Goal: Check status: Check status

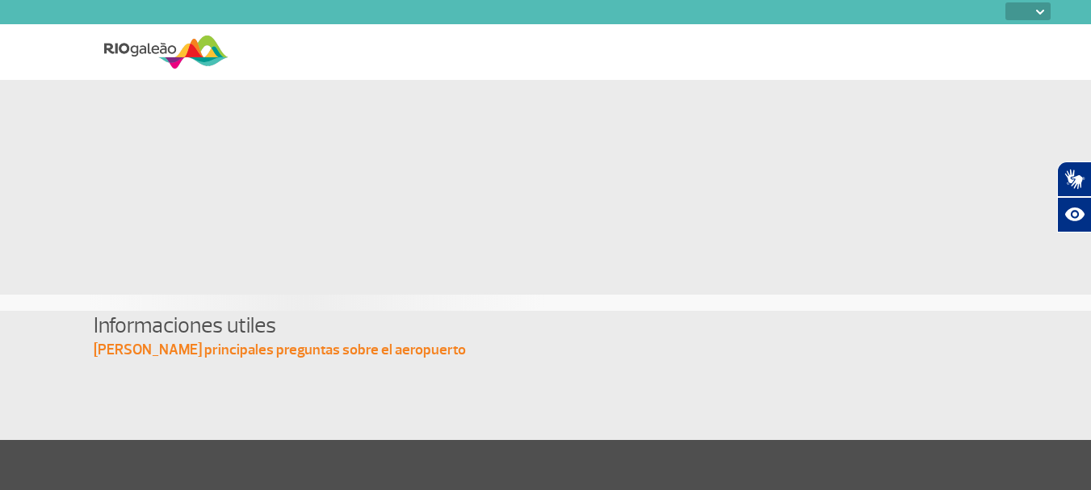
select select
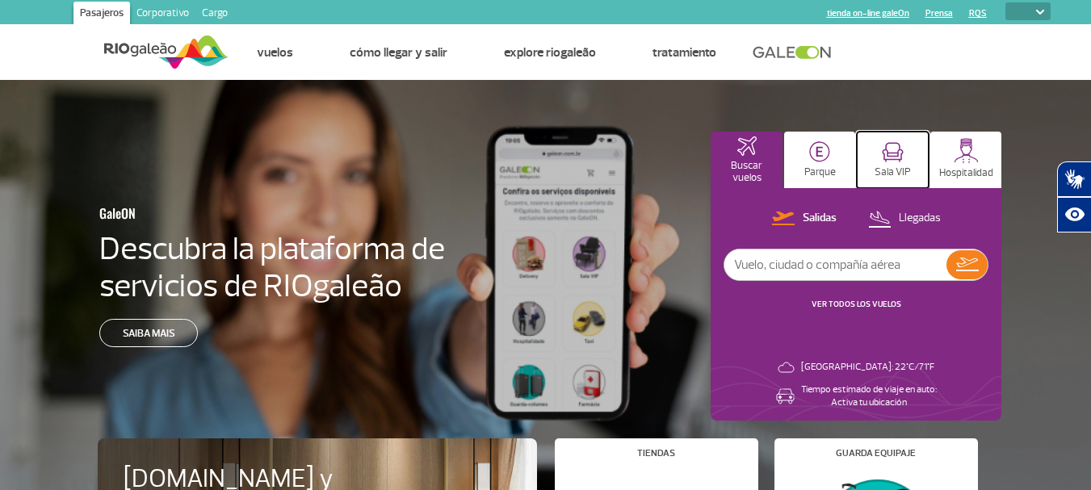
click at [894, 161] on img at bounding box center [892, 152] width 22 height 20
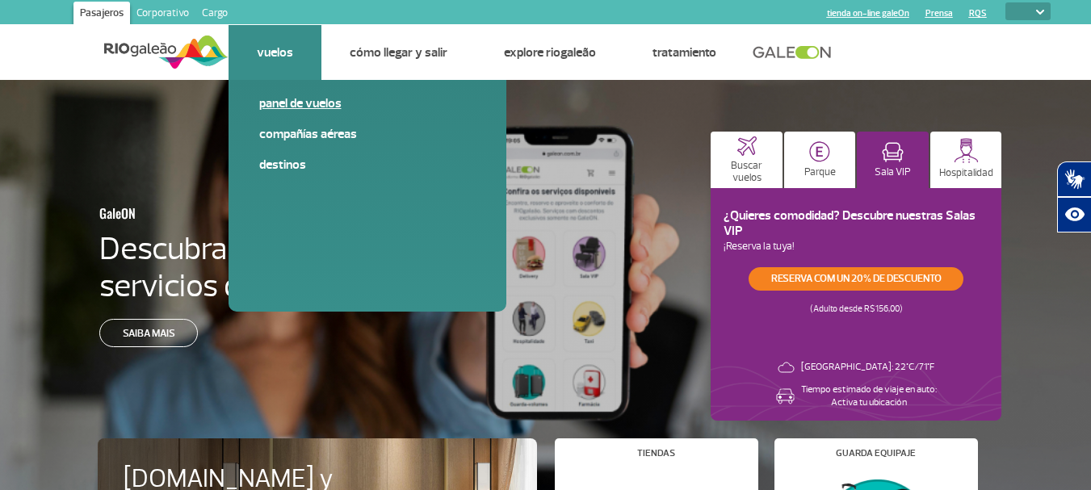
click at [304, 107] on link "Panel de vuelos" at bounding box center [367, 103] width 216 height 18
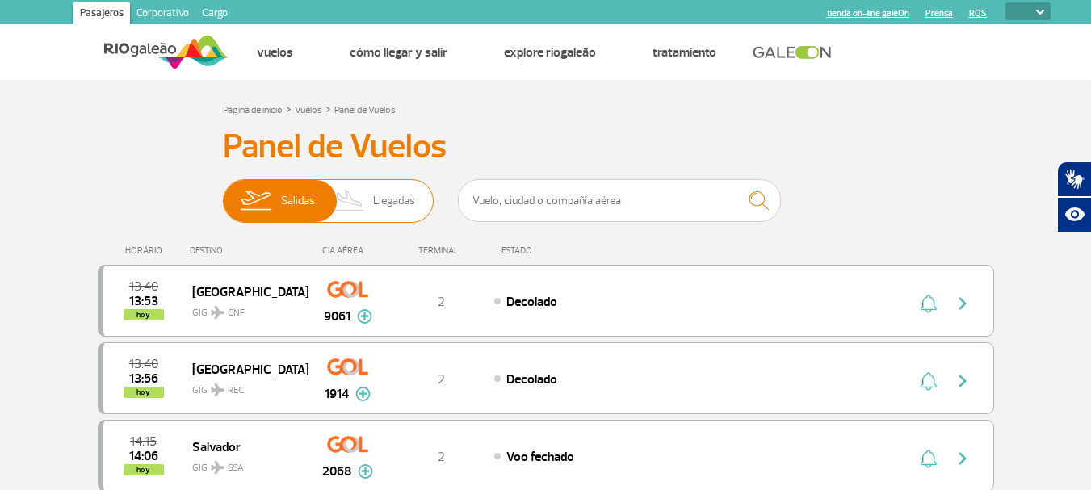
click at [381, 209] on span "Llegadas" at bounding box center [394, 201] width 42 height 42
click at [223, 193] on input "[PERSON_NAME]" at bounding box center [223, 193] width 0 height 0
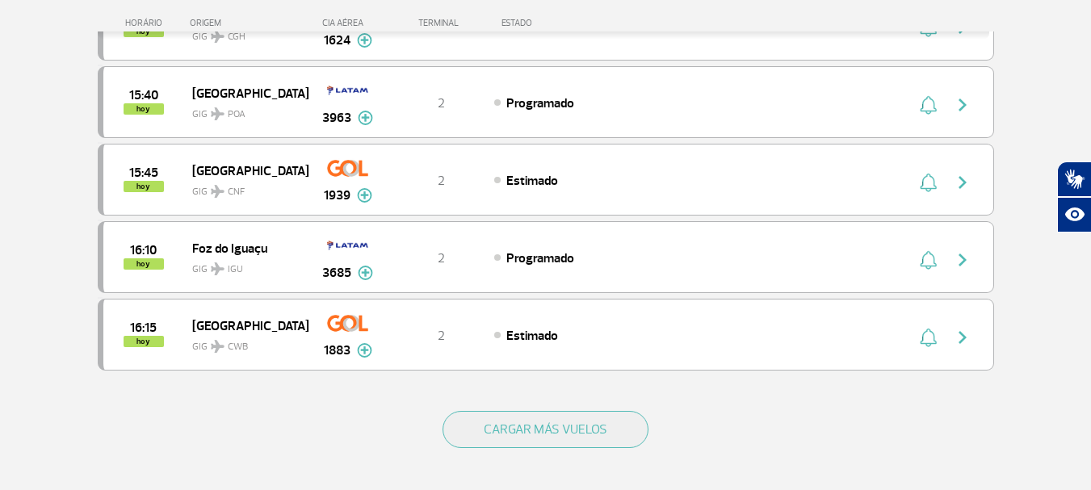
scroll to position [1534, 0]
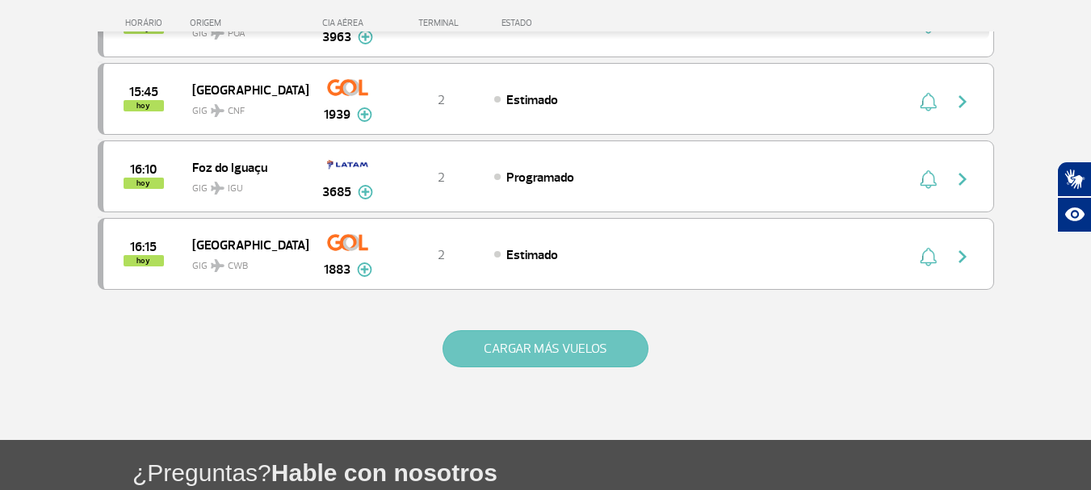
click at [527, 342] on button "CARGAR MÁS VUELOS" at bounding box center [545, 348] width 206 height 37
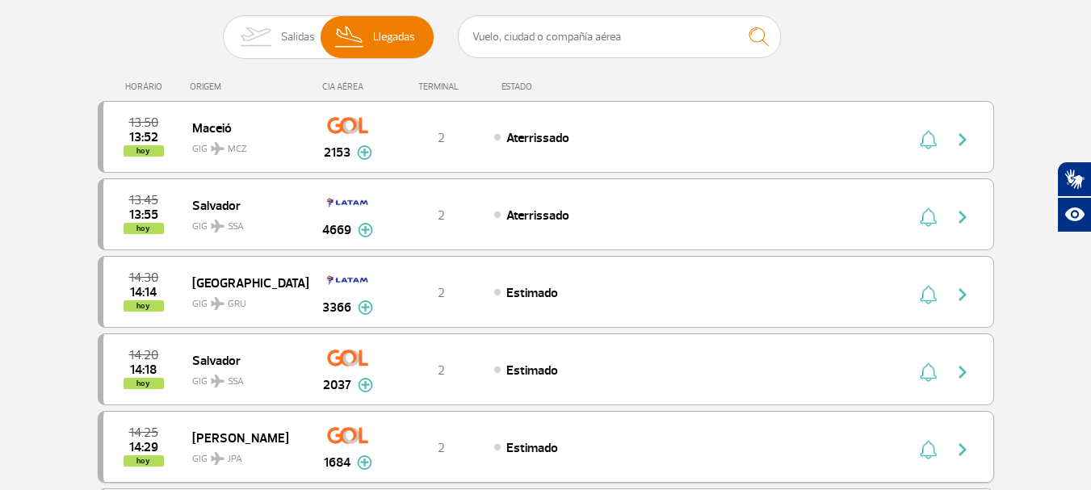
scroll to position [0, 0]
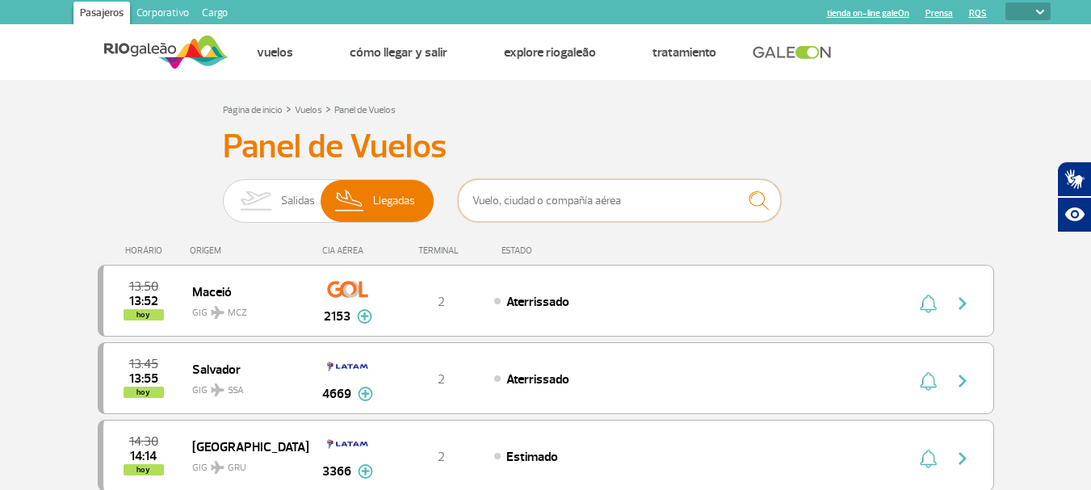
click at [588, 211] on input "text" at bounding box center [619, 200] width 323 height 43
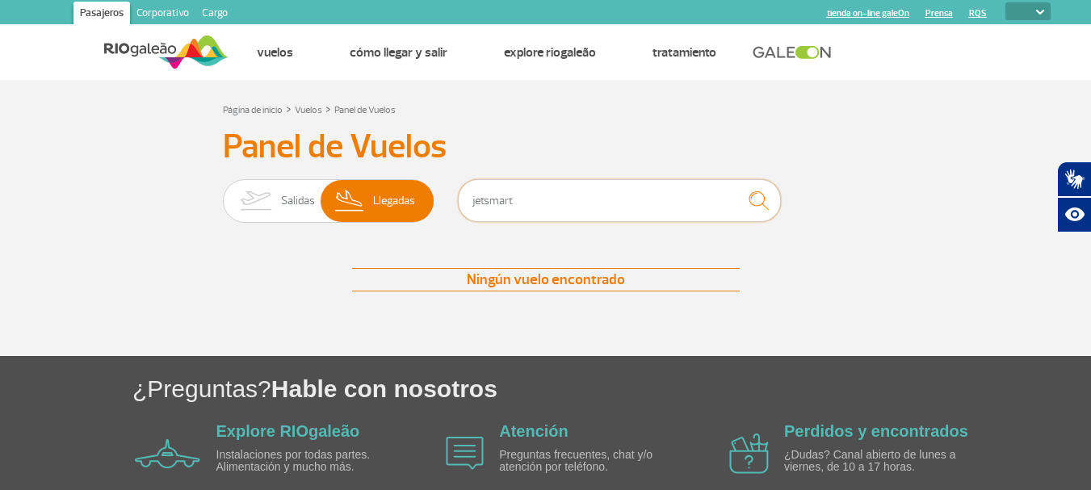
type input "jetsmart"
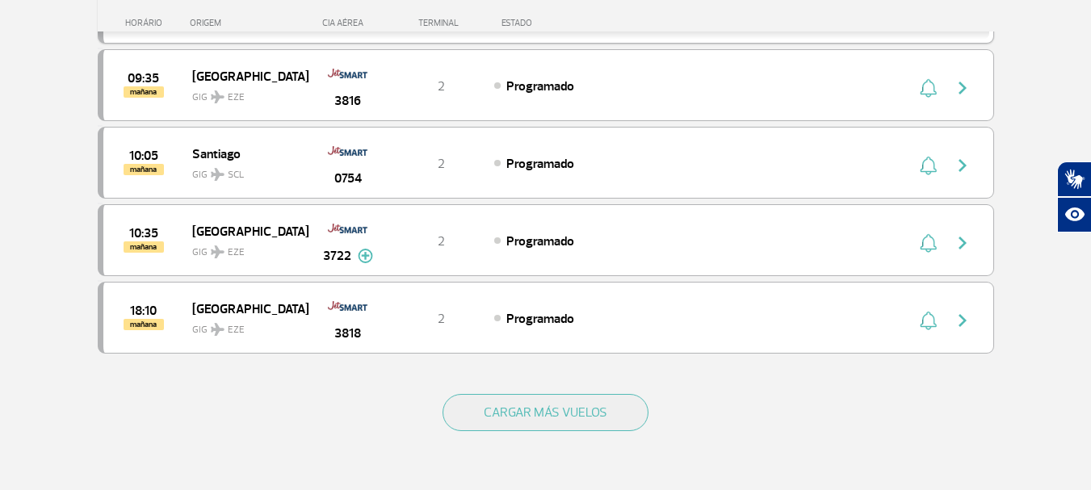
scroll to position [646, 0]
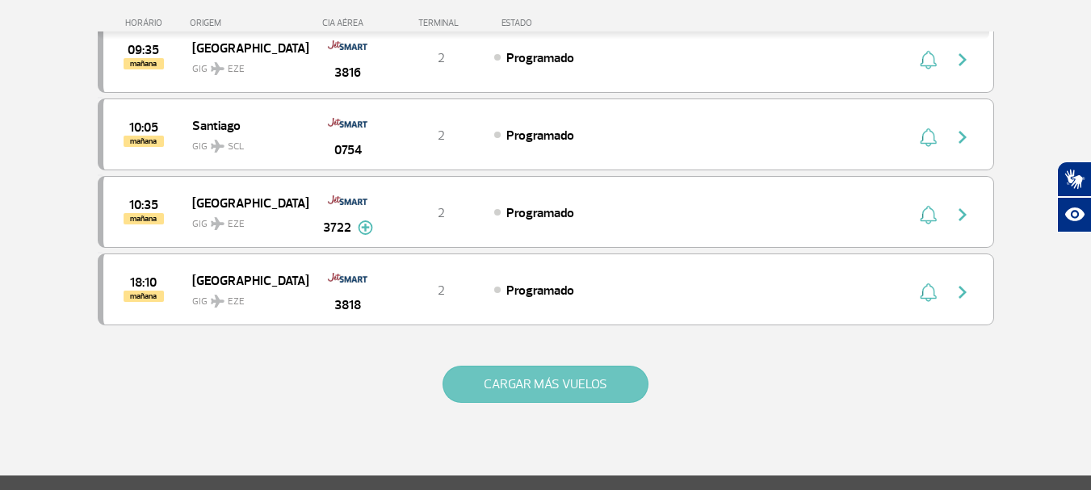
click at [555, 380] on button "CARGAR MÁS VUELOS" at bounding box center [545, 384] width 206 height 37
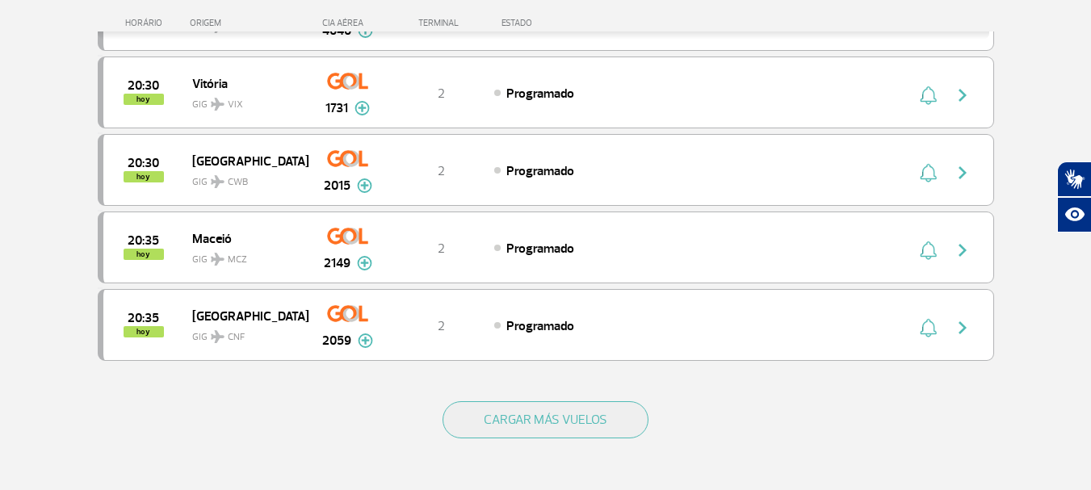
scroll to position [4762, 0]
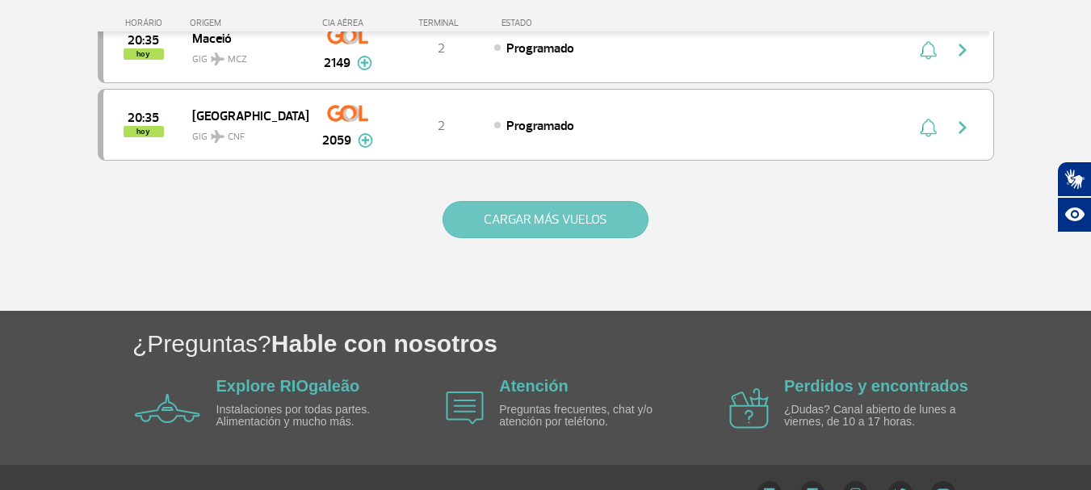
click at [528, 224] on button "CARGAR MÁS VUELOS" at bounding box center [545, 219] width 206 height 37
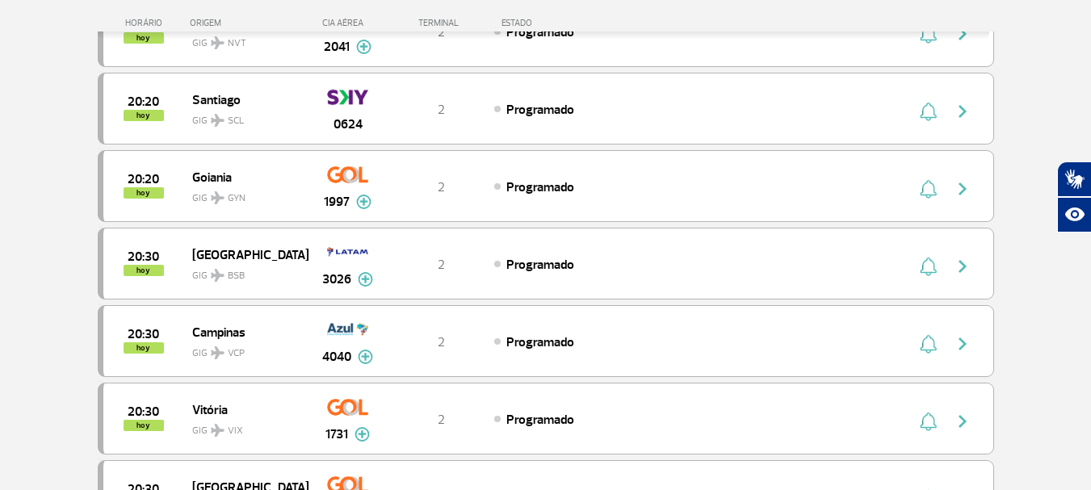
scroll to position [3913, 0]
